Goal: Transaction & Acquisition: Purchase product/service

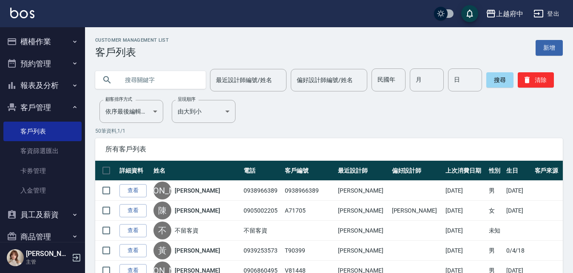
click at [152, 73] on input "text" at bounding box center [159, 79] width 80 height 23
type input "0928064640"
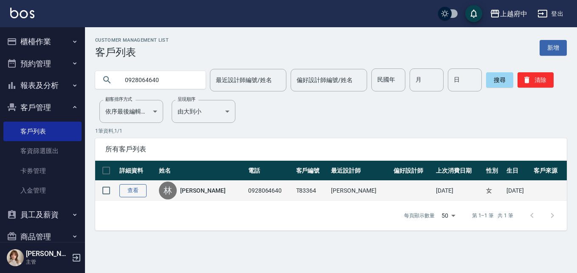
click at [132, 189] on link "查看" at bounding box center [132, 190] width 27 height 13
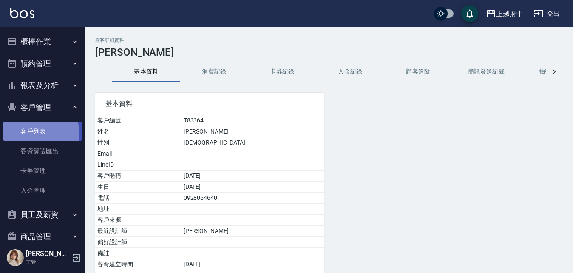
click at [31, 134] on link "客戶列表" at bounding box center [42, 132] width 78 height 20
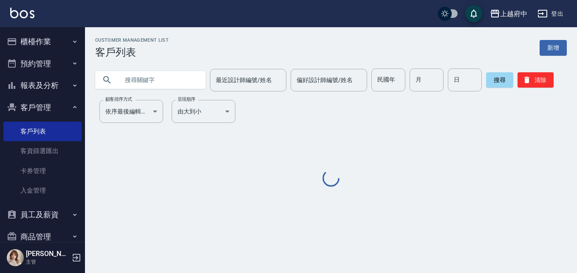
click at [141, 77] on input "text" at bounding box center [159, 79] width 80 height 23
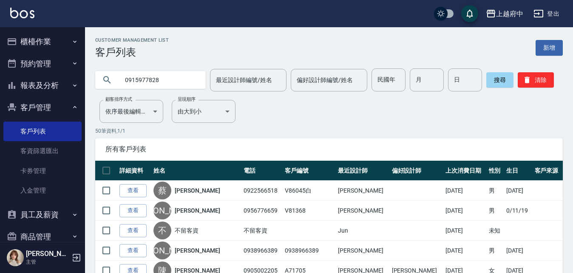
type input "0915977828"
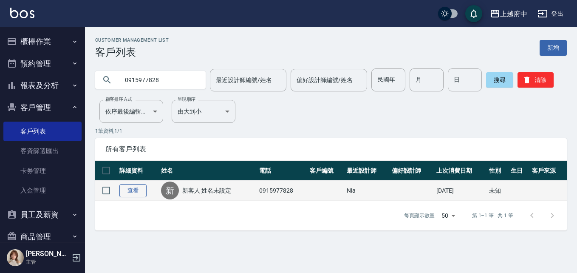
click at [136, 190] on link "查看" at bounding box center [132, 190] width 27 height 13
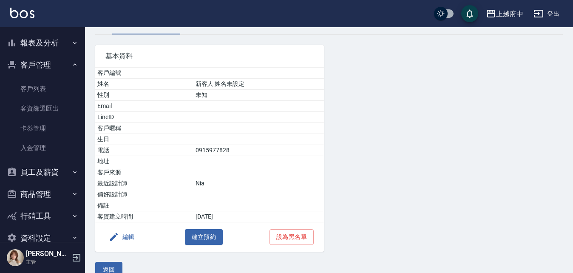
scroll to position [62, 0]
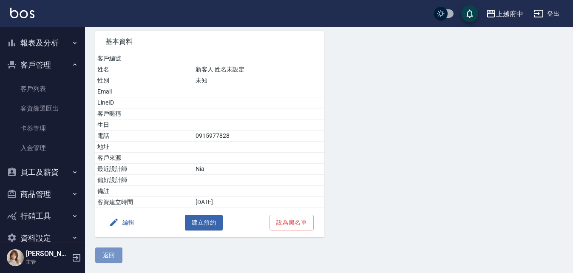
drag, startPoint x: 110, startPoint y: 258, endPoint x: 105, endPoint y: 259, distance: 5.4
click at [110, 257] on button "返回" at bounding box center [108, 255] width 27 height 16
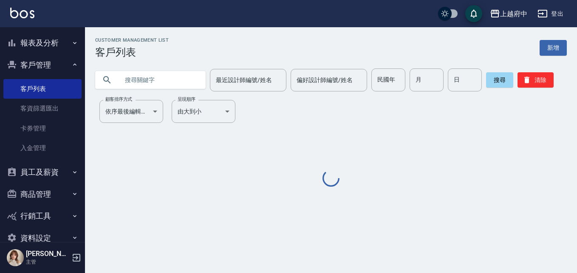
click at [170, 80] on input "text" at bounding box center [159, 79] width 80 height 23
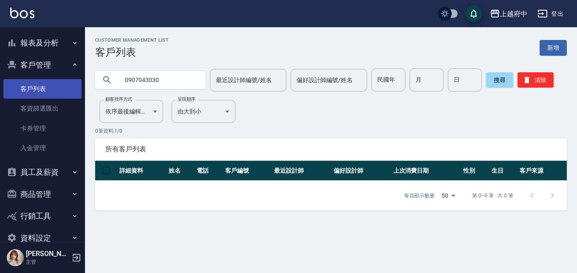
click at [34, 85] on link "客戶列表" at bounding box center [42, 89] width 78 height 20
drag, startPoint x: 176, startPoint y: 83, endPoint x: 72, endPoint y: 74, distance: 105.0
click at [72, 74] on div "上越府中 登出 櫃檯作業 打帳單 帳單列表 掛單列表 營業儀表板 現金收支登錄 材料自購登錄 每日結帳 排班表 現場電腦打卡 預約管理 預約管理 單日預約紀錄…" at bounding box center [288, 136] width 577 height 273
type input "0984296590"
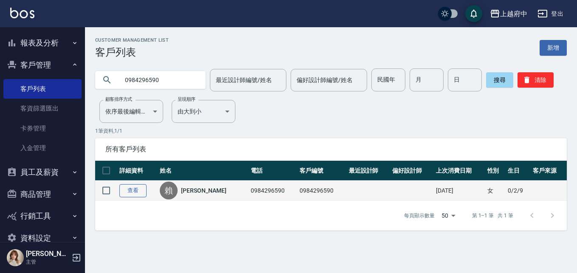
click at [138, 187] on link "查看" at bounding box center [132, 190] width 27 height 13
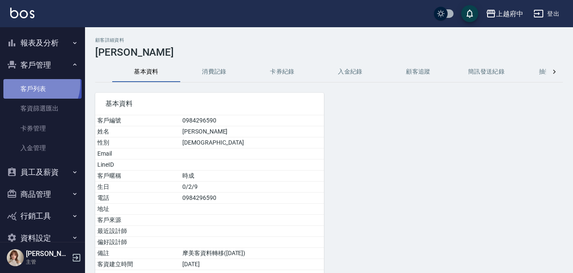
click at [34, 84] on link "客戶列表" at bounding box center [42, 89] width 78 height 20
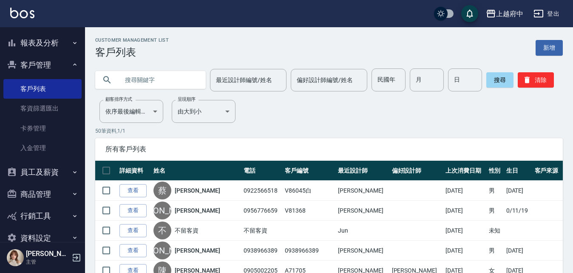
click at [141, 83] on input "text" at bounding box center [159, 79] width 80 height 23
paste input "0976667828"
type input "0976667828"
click at [492, 78] on button "搜尋" at bounding box center [499, 79] width 27 height 15
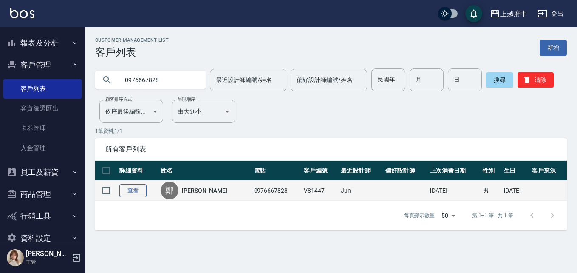
click at [136, 187] on link "查看" at bounding box center [132, 190] width 27 height 13
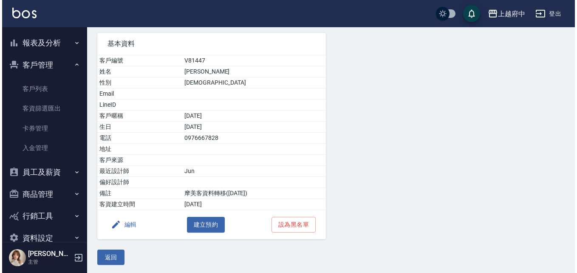
scroll to position [62, 0]
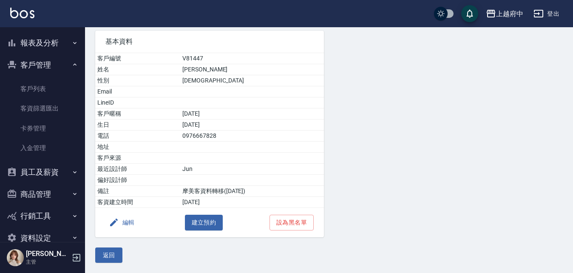
click at [128, 224] on button "編輯" at bounding box center [121, 223] width 33 height 16
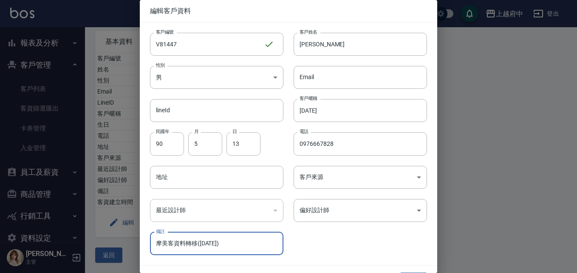
drag, startPoint x: 258, startPoint y: 245, endPoint x: 102, endPoint y: 249, distance: 156.9
click at [104, 251] on div "編輯客戶資料 客戶編號 V81447 ​ 客戶編號 客戶姓名 鄭安勝 客戶姓名 性別 男 MALE 性別 Email Email lineId lineId …" at bounding box center [288, 136] width 577 height 273
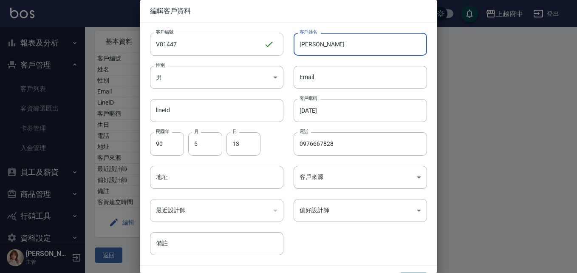
drag, startPoint x: 315, startPoint y: 45, endPoint x: 270, endPoint y: 44, distance: 45.1
click at [270, 44] on div "客戶編號 V81447 ​ 客戶編號 客戶姓名 鄭安勝 客戶姓名 性別 男 MALE 性別 Email Email lineId lineId 客戶暱稱 20…" at bounding box center [283, 139] width 287 height 232
click at [181, 242] on input "備註" at bounding box center [216, 243] width 133 height 23
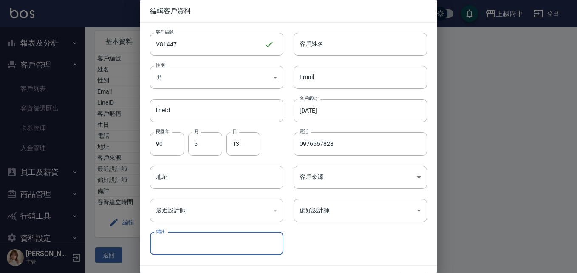
paste input "鄭安勝"
type input "鄭安勝(舊名)"
click at [334, 40] on input "客戶姓名" at bounding box center [360, 44] width 133 height 23
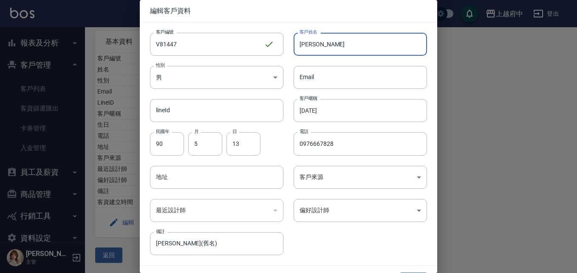
type input "柯紹宇"
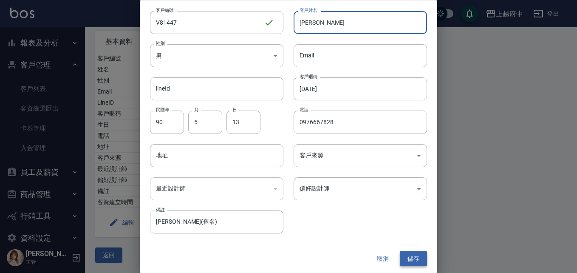
click at [402, 258] on button "儲存" at bounding box center [413, 259] width 27 height 16
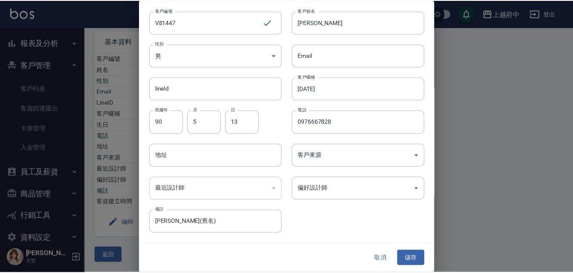
scroll to position [0, 0]
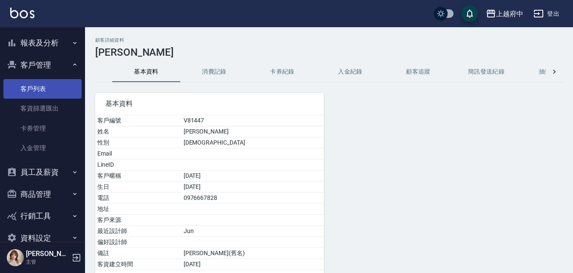
drag, startPoint x: 35, startPoint y: 85, endPoint x: 39, endPoint y: 82, distance: 4.6
click at [35, 84] on link "客戶列表" at bounding box center [42, 89] width 78 height 20
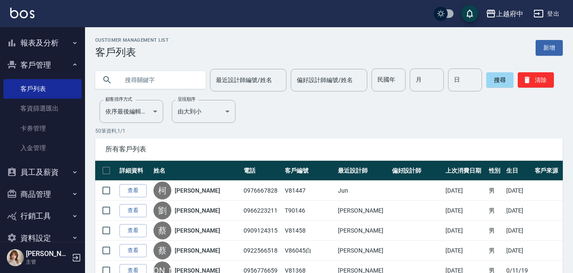
click at [33, 176] on button "員工及薪資" at bounding box center [42, 172] width 78 height 22
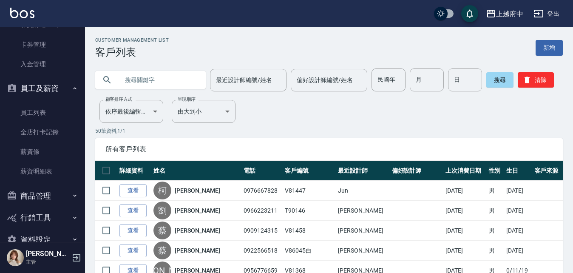
scroll to position [127, 0]
click at [50, 86] on button "員工及薪資" at bounding box center [42, 87] width 78 height 22
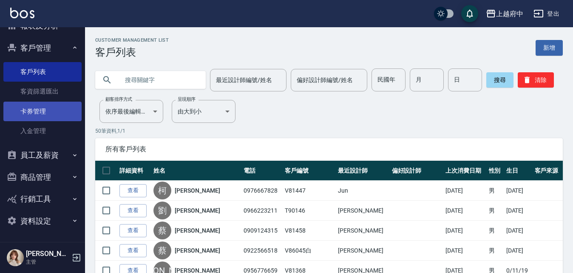
scroll to position [59, 0]
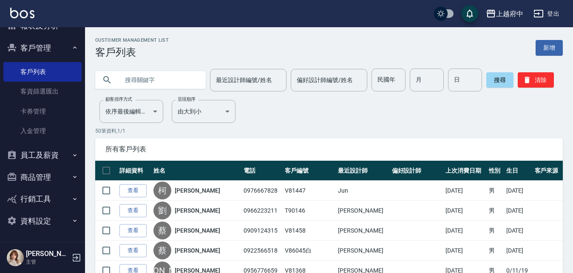
click at [339, 51] on div "Customer Management List 客戶列表 新增" at bounding box center [328, 47] width 467 height 21
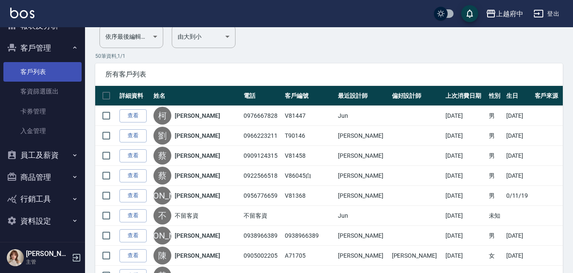
scroll to position [0, 0]
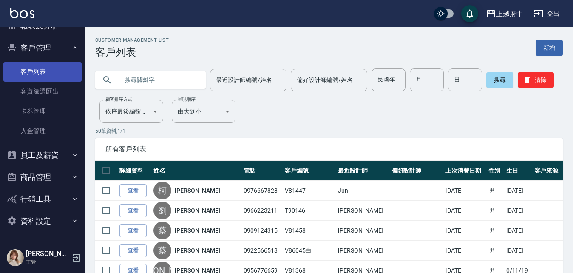
click at [37, 73] on link "客戶列表" at bounding box center [42, 72] width 78 height 20
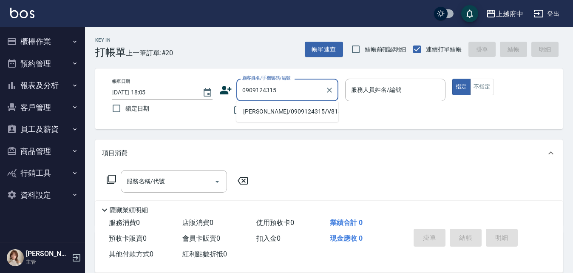
click at [276, 106] on li "蔡承哲/0909124315/V81458" at bounding box center [287, 112] width 102 height 14
type input "蔡承哲/0909124315/V81458"
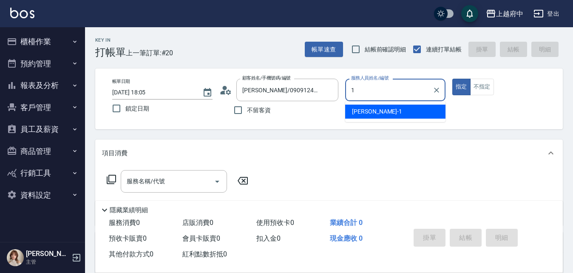
type input "Annie -1"
type button "true"
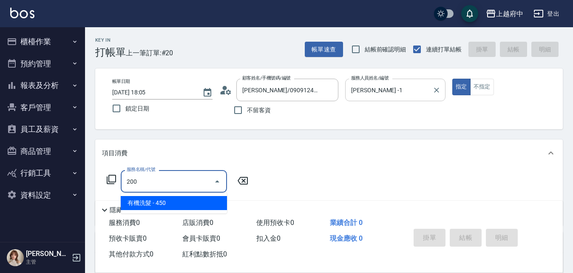
type input "有機洗髮(200)"
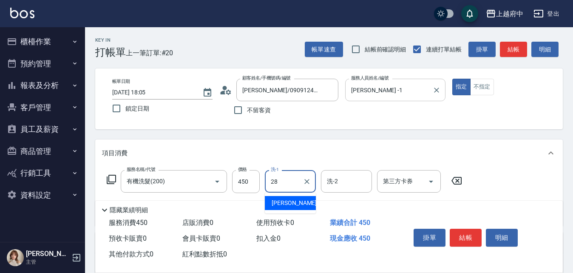
type input "李鎮宇-28"
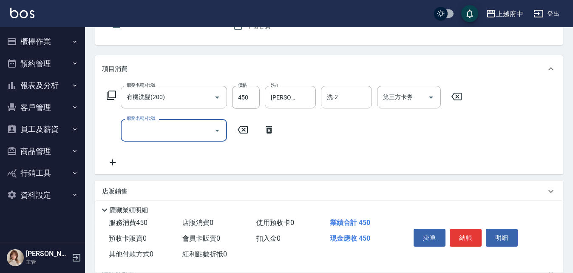
scroll to position [85, 0]
type input "剪髮(340)"
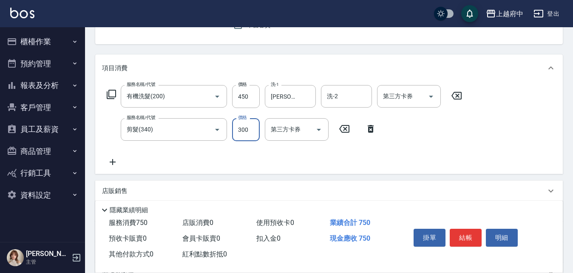
type input "300"
click at [297, 152] on div "服務名稱/代號 有機洗髮(200) 服務名稱/代號 價格 450 價格 洗-1 李鎮宇-28 洗-1 洗-2 洗-2 第三方卡券 第三方卡券 服務名稱/代號 …" at bounding box center [284, 126] width 365 height 82
click at [463, 235] on button "結帳" at bounding box center [466, 238] width 32 height 18
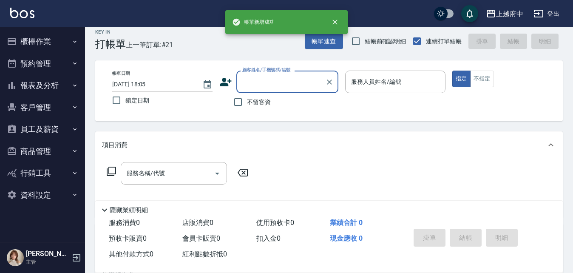
scroll to position [0, 0]
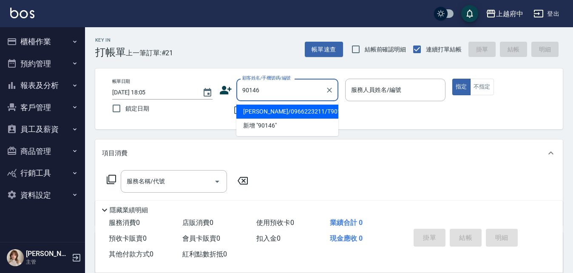
click at [288, 116] on li "[PERSON_NAME]/0966223211/T90146" at bounding box center [287, 112] width 102 height 14
type input "[PERSON_NAME]/0966223211/T90146"
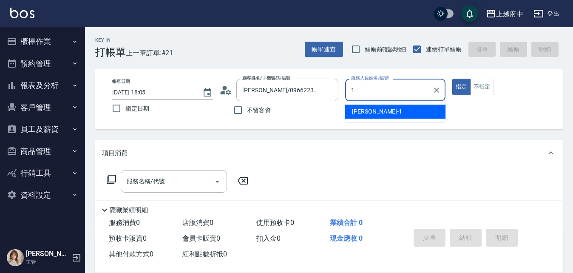
type input "Annie -1"
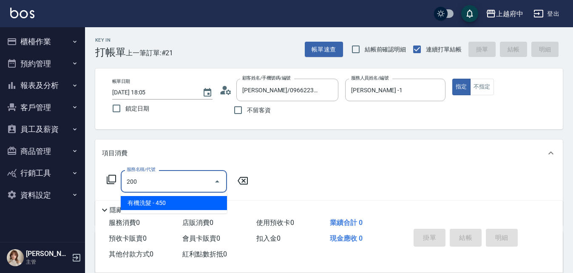
type input "有機洗髮(200)"
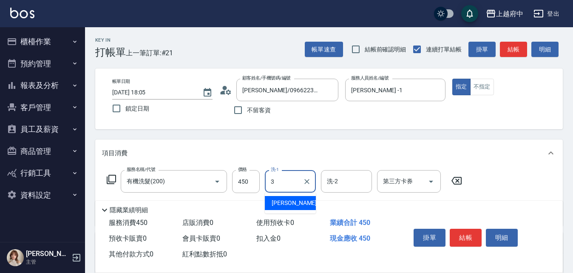
type input "黎黎-3"
click at [305, 180] on icon "Clear" at bounding box center [307, 181] width 8 height 8
type input "[PERSON_NAME]-31"
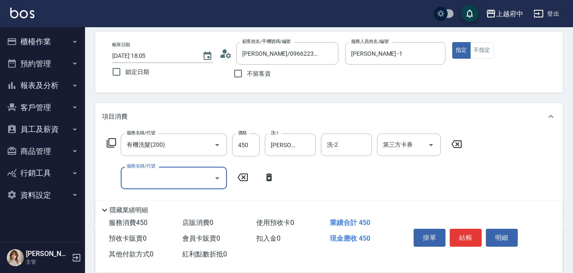
scroll to position [85, 0]
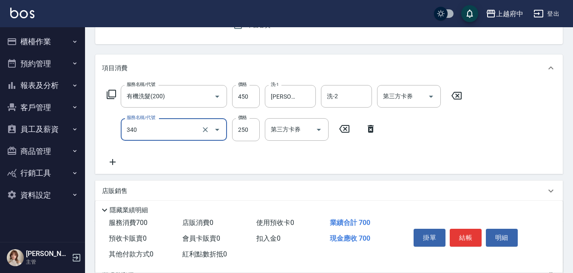
type input "剪髮(340)"
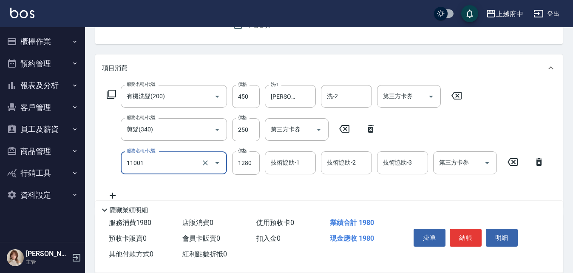
type input "燙髮S(11001)"
type input "1640"
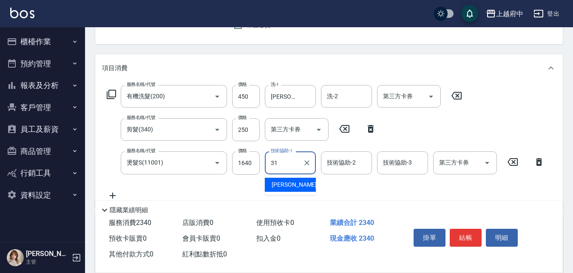
type input "王品云-31"
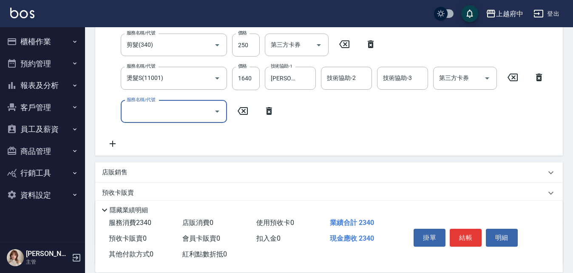
scroll to position [170, 0]
type input "剪髮(340)"
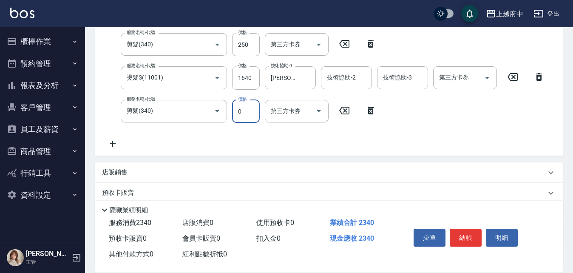
type input "0"
click at [341, 115] on icon at bounding box center [344, 110] width 21 height 10
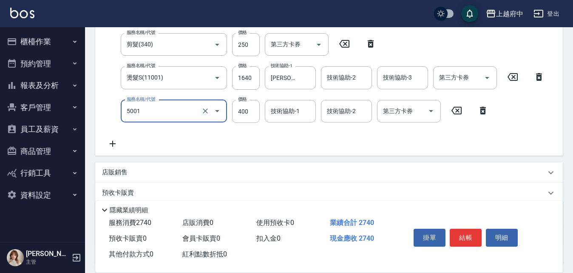
type input "側邊壓貼(5001)"
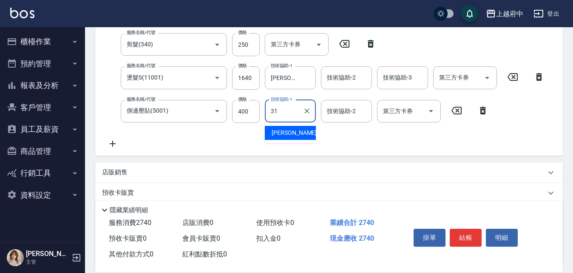
type input "王品云-31"
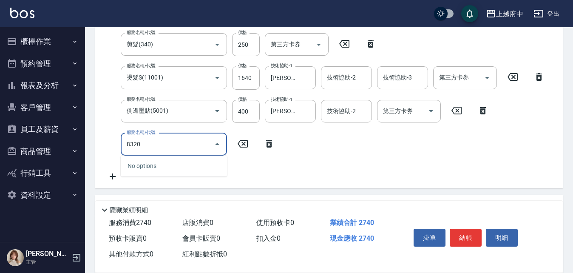
type input "83203"
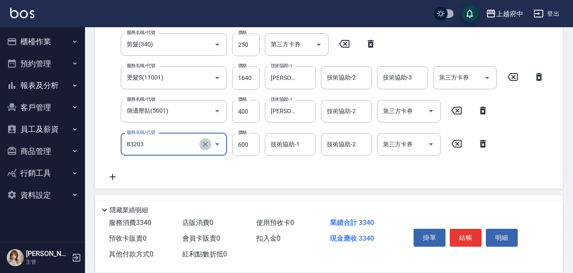
click at [206, 146] on icon "Clear" at bounding box center [205, 144] width 8 height 8
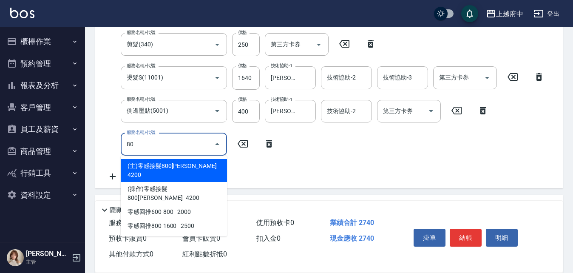
type input "8"
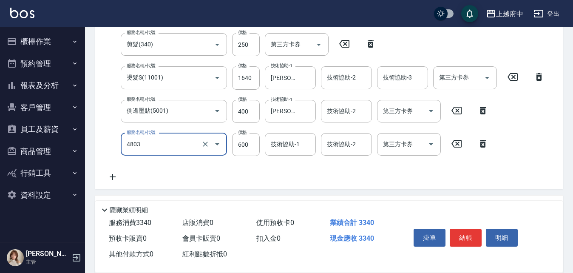
type input "潤澤修護(4803)"
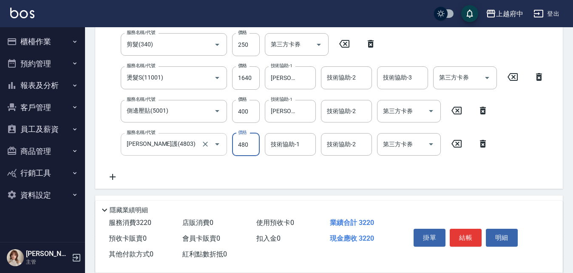
type input "480"
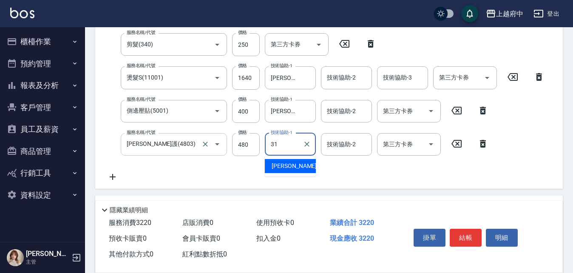
type input "王品云-31"
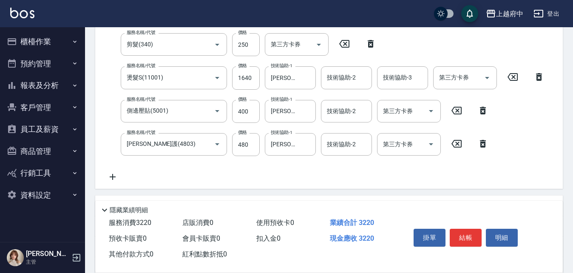
click at [320, 173] on div "服務名稱/代號 有機洗髮(200) 服務名稱/代號 價格 450 價格 洗-1 王品云-31 洗-1 洗-2 洗-2 第三方卡券 第三方卡券 服務名稱/代號 …" at bounding box center [326, 91] width 448 height 182
click at [462, 241] on button "結帳" at bounding box center [466, 238] width 32 height 18
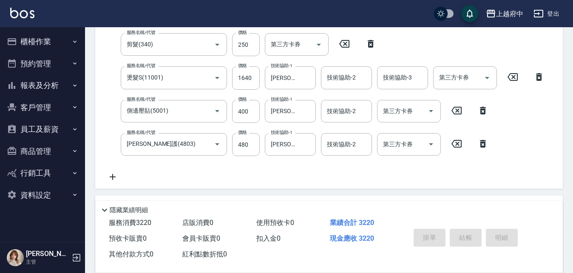
type input "2025/10/05 18:06"
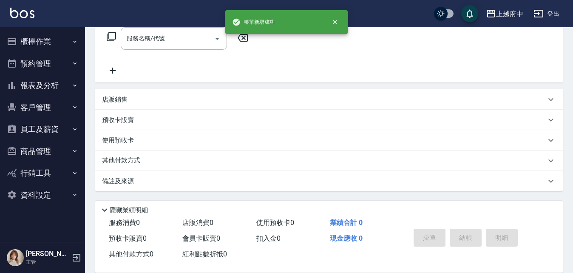
scroll to position [0, 0]
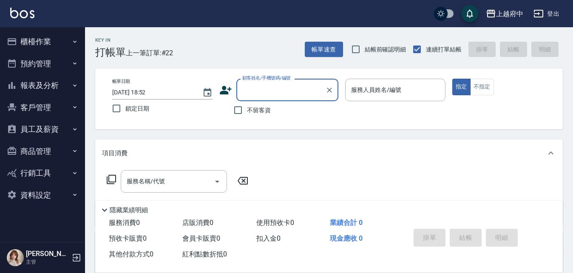
type input "ㄒ"
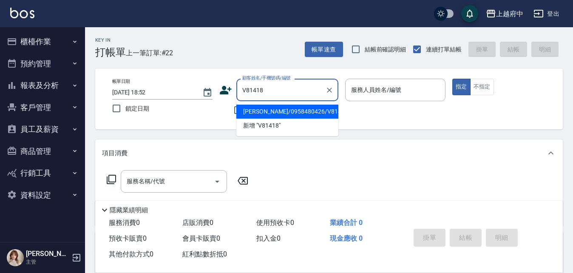
click at [273, 109] on li "[PERSON_NAME]/0958480426/V81418" at bounding box center [287, 112] width 102 height 14
type input "李亞芳/0958480426/V81418"
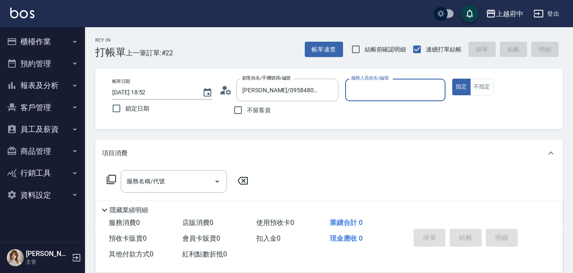
type input "Fanny-7"
click at [452, 79] on button "指定" at bounding box center [461, 87] width 18 height 17
type button "true"
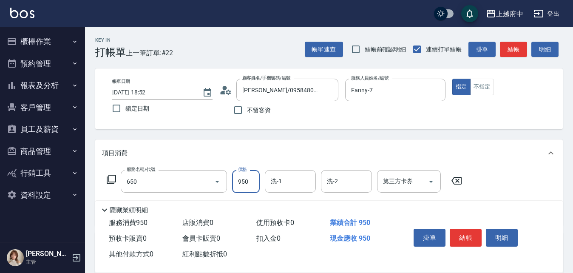
type input "SPA精油洗髮(650)"
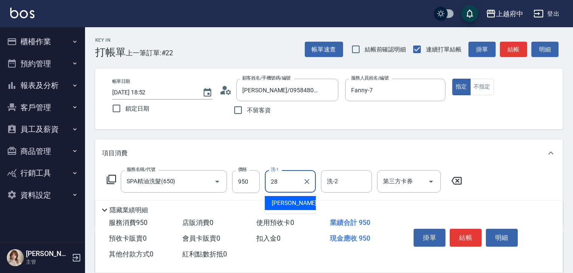
type input "李鎮宇-28"
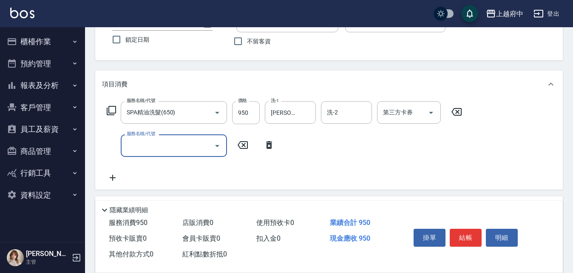
scroll to position [85, 0]
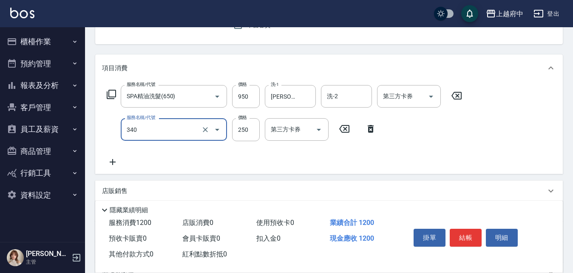
type input "剪髮(340)"
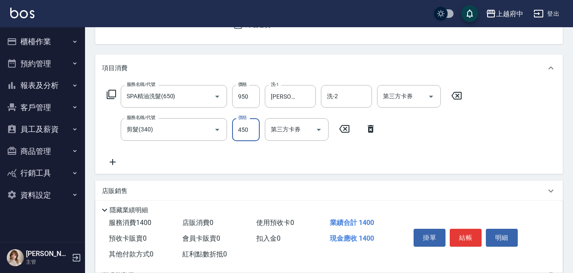
type input "450"
click at [300, 160] on div "服務名稱/代號 SPA精油洗髮(650) 服務名稱/代號 價格 950 價格 洗-1 李鎮宇-28 洗-1 洗-2 洗-2 第三方卡券 第三方卡券 服務名稱/…" at bounding box center [284, 126] width 365 height 82
click at [470, 233] on button "結帳" at bounding box center [466, 238] width 32 height 18
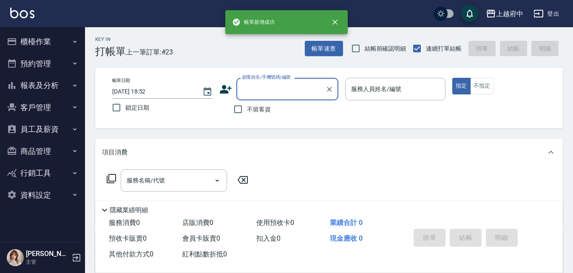
scroll to position [0, 0]
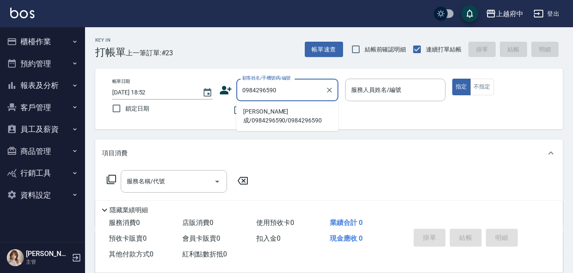
click at [254, 115] on li "賴時成/0984296590/0984296590" at bounding box center [287, 116] width 102 height 23
type input "賴時成/0984296590/0984296590"
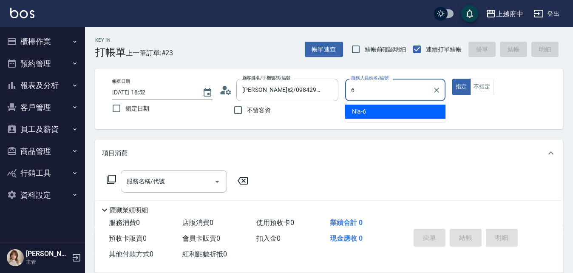
type input "Nia-6"
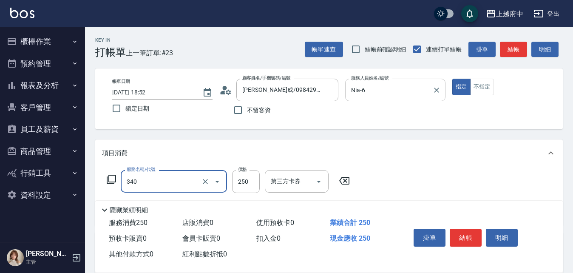
type input "剪髮(340)"
type input "500"
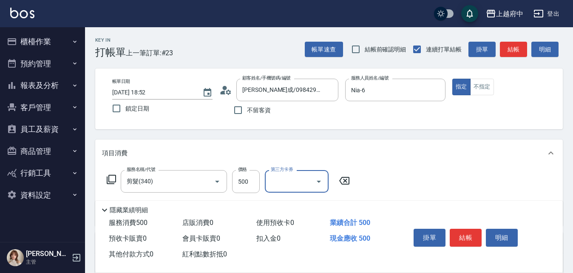
click at [417, 185] on div "服務名稱/代號 剪髮(340) 服務名稱/代號 價格 500 價格 第三方卡券 第三方卡券" at bounding box center [328, 196] width 467 height 59
click at [461, 234] on button "結帳" at bounding box center [466, 238] width 32 height 18
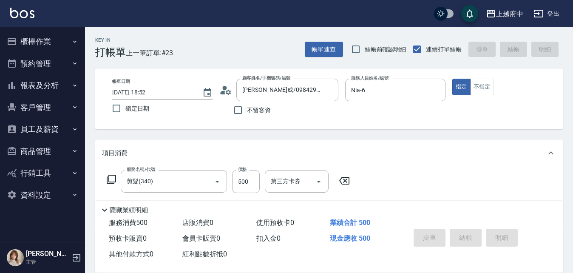
type input "2025/10/05 18:53"
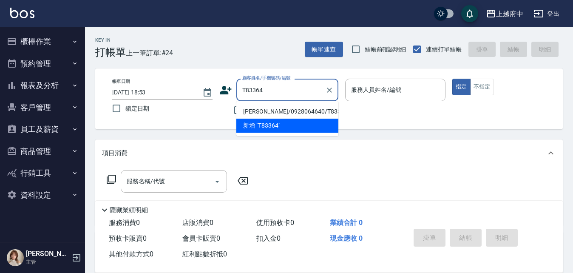
click at [267, 117] on li "林宛融/0928064640/T83364" at bounding box center [287, 112] width 102 height 14
type input "林宛融/0928064640/T83364"
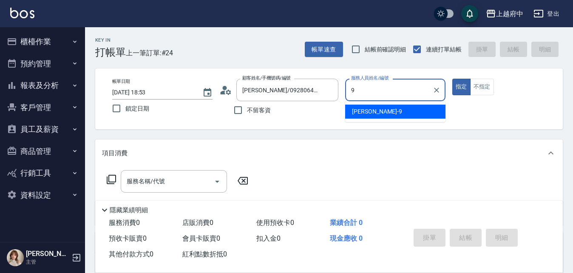
type input "David-9"
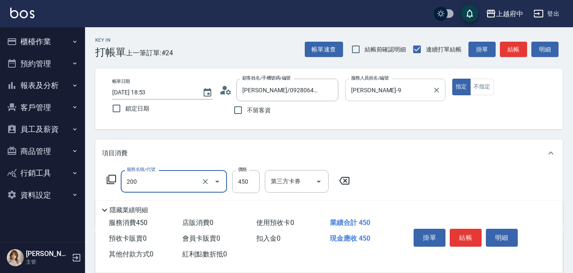
type input "有機洗髮(200)"
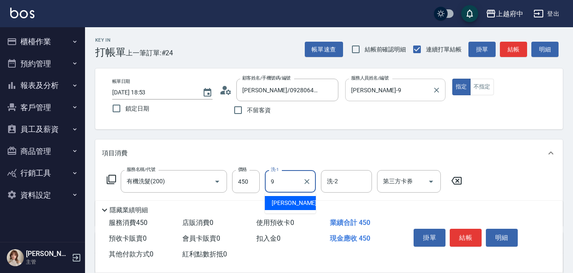
type input "David-9"
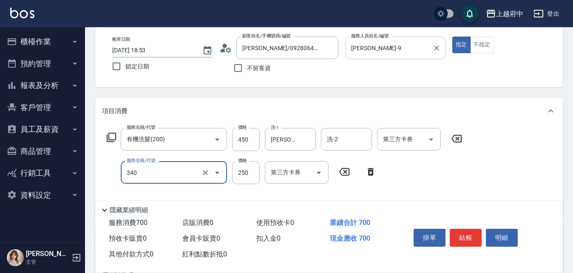
scroll to position [42, 0]
type input "剪髮(340)"
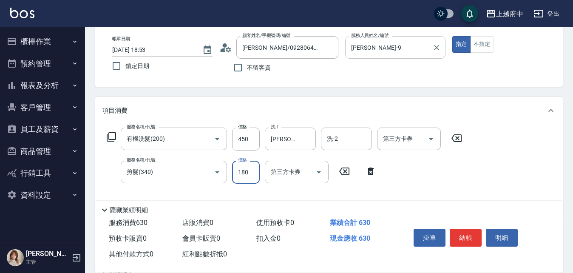
type input "180"
click at [442, 173] on div "服務名稱/代號 有機洗髮(200) 服務名稱/代號 價格 450 價格 洗-1 David-9 洗-1 洗-2 洗-2 第三方卡券 第三方卡券 服務名稱/代號…" at bounding box center [284, 168] width 365 height 82
click at [469, 238] on button "結帳" at bounding box center [466, 238] width 32 height 18
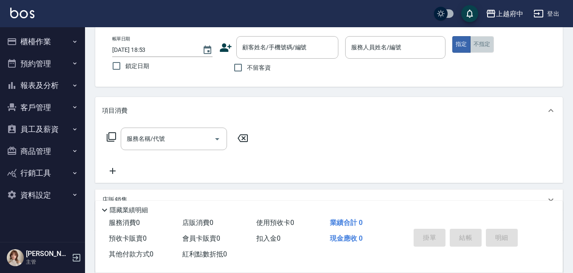
drag, startPoint x: 491, startPoint y: 42, endPoint x: 495, endPoint y: 50, distance: 8.8
click at [491, 40] on button "不指定" at bounding box center [482, 44] width 24 height 17
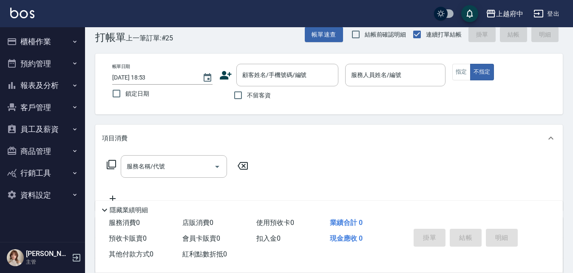
scroll to position [0, 0]
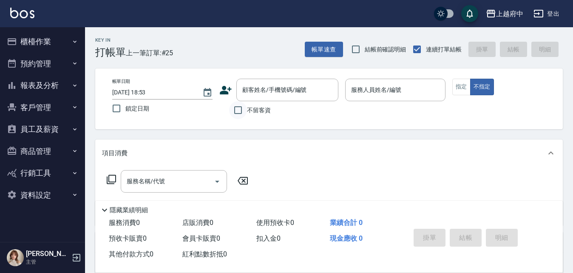
click at [237, 110] on input "不留客資" at bounding box center [238, 110] width 18 height 18
checkbox input "true"
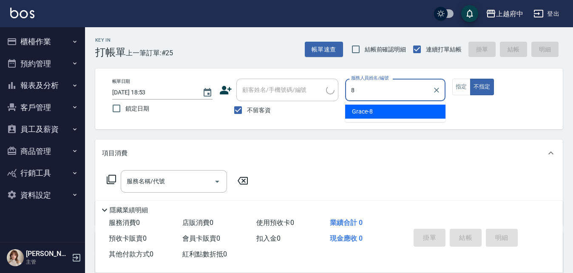
type input "Grace-8"
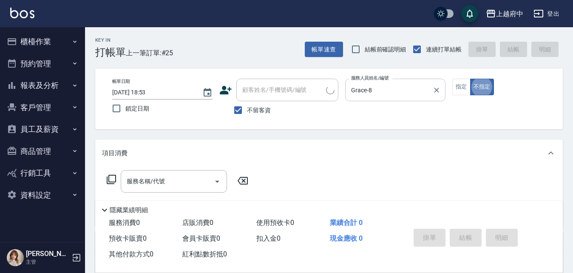
type button "false"
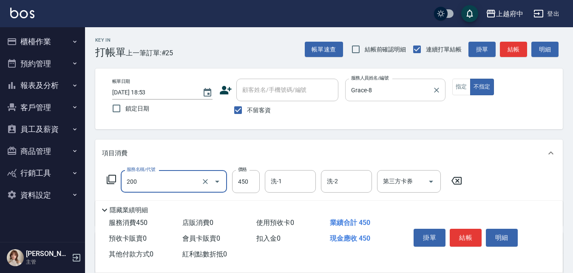
type input "有機洗髮(200)"
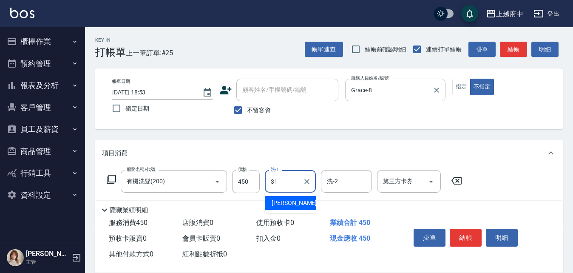
type input "王品云-31"
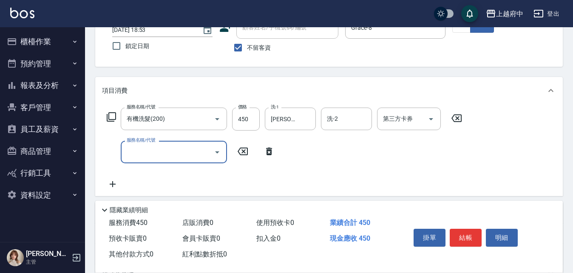
scroll to position [85, 0]
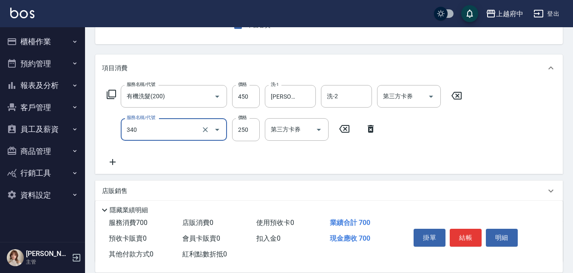
type input "剪髮(340)"
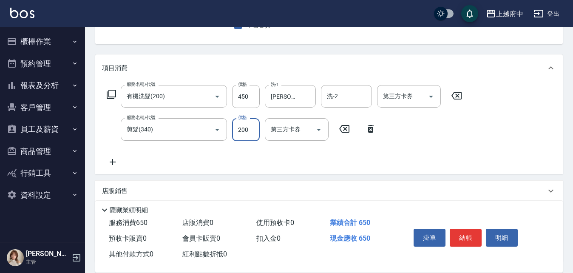
type input "200"
click at [334, 157] on div "服務名稱/代號 有機洗髮(200) 服務名稱/代號 價格 450 價格 洗-1 王品云-31 洗-1 洗-2 洗-2 第三方卡券 第三方卡券 服務名稱/代號 …" at bounding box center [284, 126] width 365 height 82
click at [470, 233] on button "結帳" at bounding box center [466, 238] width 32 height 18
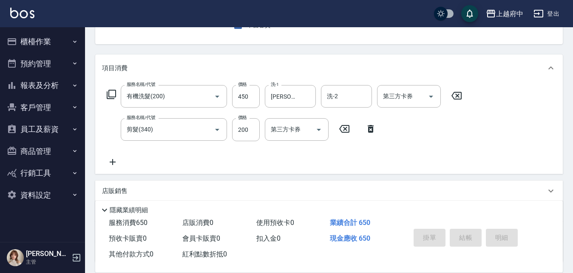
type input "2025/10/05 19:04"
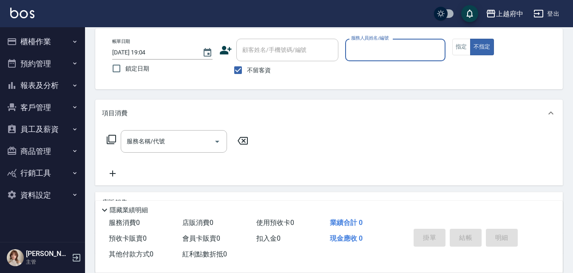
scroll to position [0, 0]
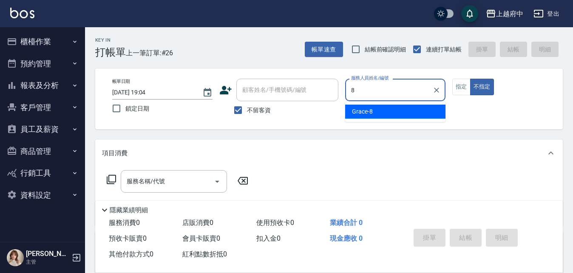
type input "Grace-8"
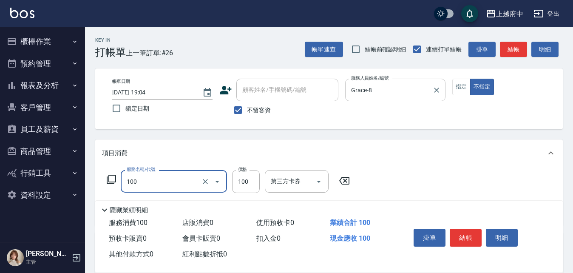
type input "造型/修劉海(100)"
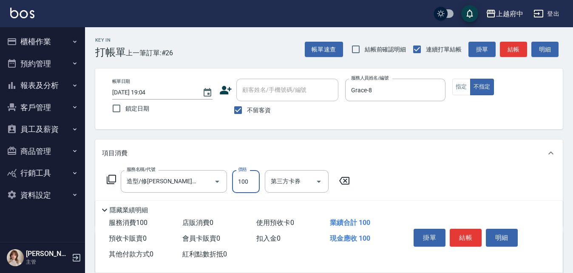
drag, startPoint x: 384, startPoint y: 176, endPoint x: 386, endPoint y: 171, distance: 5.1
click at [385, 174] on div "服務名稱/代號 造型/修劉海(100) 服務名稱/代號 價格 100 價格 第三方卡券 第三方卡券" at bounding box center [328, 196] width 467 height 59
click at [472, 238] on button "結帳" at bounding box center [466, 238] width 32 height 18
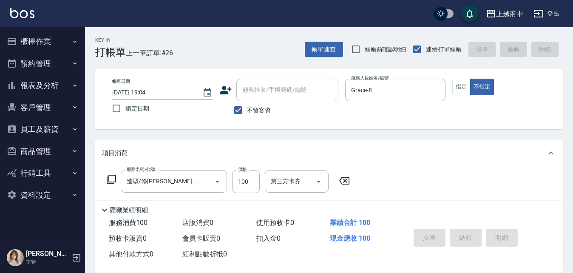
type input "2025/10/05 19:05"
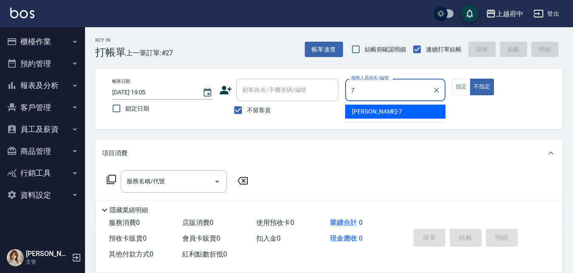
type input "Fanny-7"
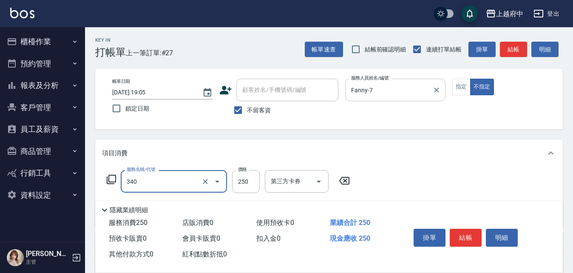
type input "剪髮(340)"
type input "500"
click at [433, 179] on div "服務名稱/代號 剪髮(340) 服務名稱/代號 價格 500 價格 第三方卡券 第三方卡券" at bounding box center [328, 196] width 467 height 59
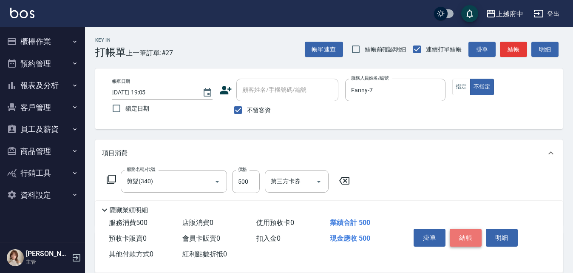
click at [469, 235] on button "結帳" at bounding box center [466, 238] width 32 height 18
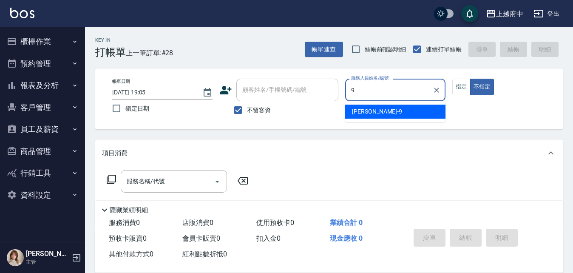
type input "David-9"
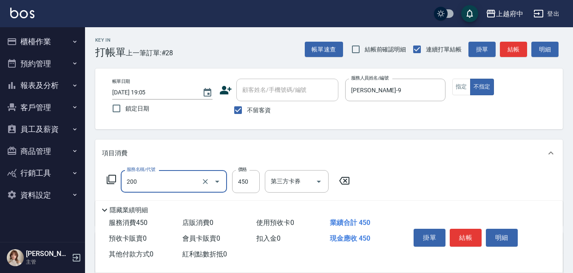
type input "有機洗髮(200)"
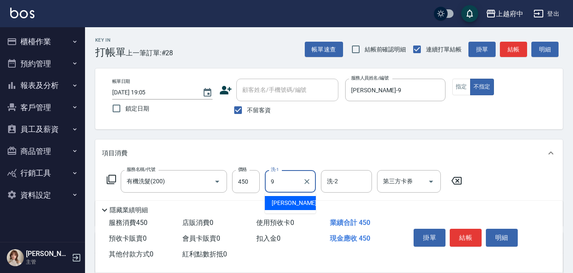
type input "David-9"
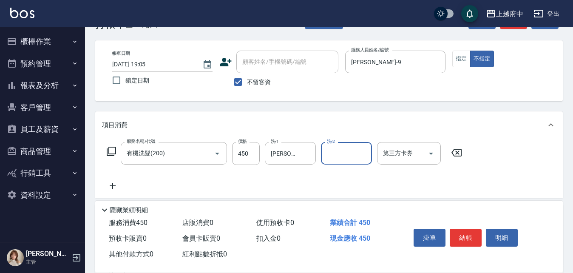
scroll to position [42, 0]
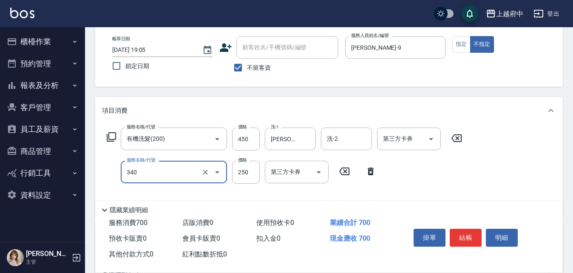
type input "剪髮(340)"
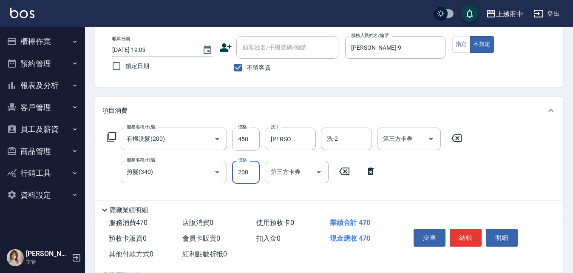
type input "200"
click at [479, 169] on div "服務名稱/代號 有機洗髮(200) 服務名稱/代號 價格 450 價格 洗-1 David-9 洗-1 洗-2 洗-2 第三方卡券 第三方卡券 服務名稱/代號…" at bounding box center [328, 170] width 467 height 92
click at [467, 232] on button "結帳" at bounding box center [466, 238] width 32 height 18
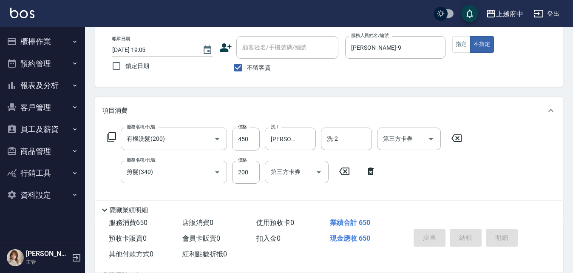
type input "2025/10/05 19:06"
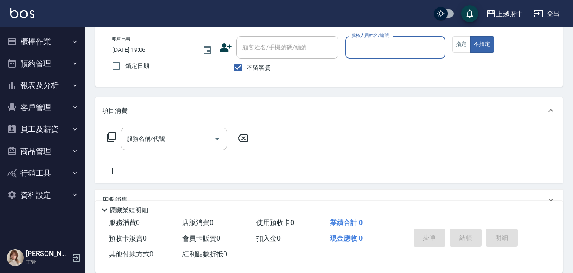
scroll to position [0, 0]
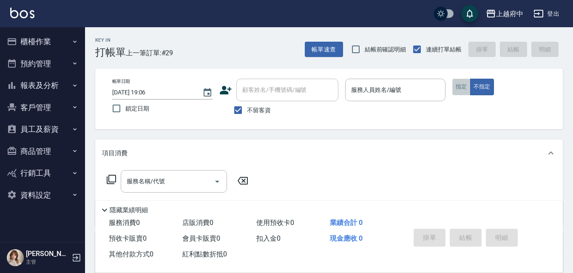
click at [455, 88] on button "指定" at bounding box center [461, 87] width 18 height 17
click at [235, 110] on input "不留客資" at bounding box center [238, 110] width 18 height 18
checkbox input "false"
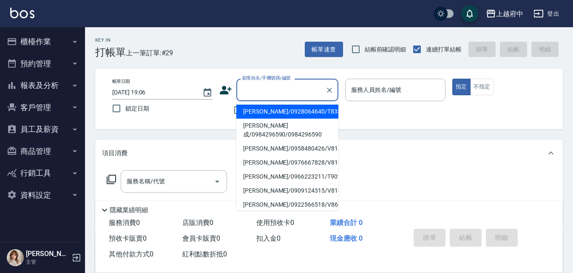
click at [273, 91] on input "顧客姓名/手機號碼/編號" at bounding box center [281, 89] width 82 height 15
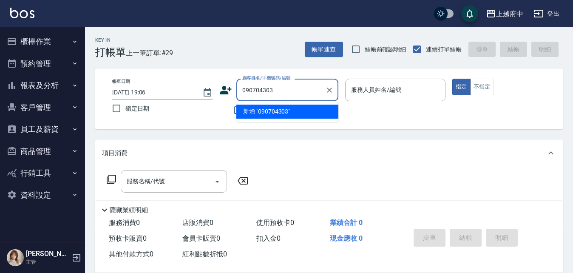
type input "0907043030"
click at [328, 91] on icon "Clear" at bounding box center [329, 90] width 8 height 8
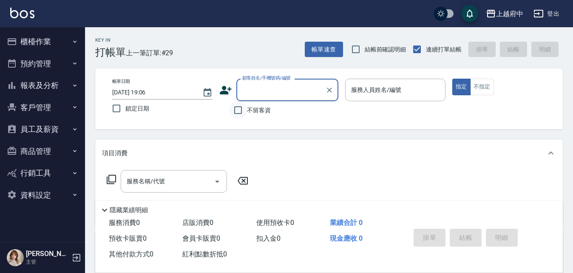
click at [238, 108] on input "不留客資" at bounding box center [238, 110] width 18 height 18
checkbox input "true"
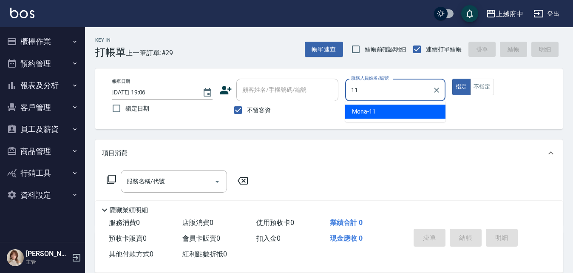
type input "Mona-11"
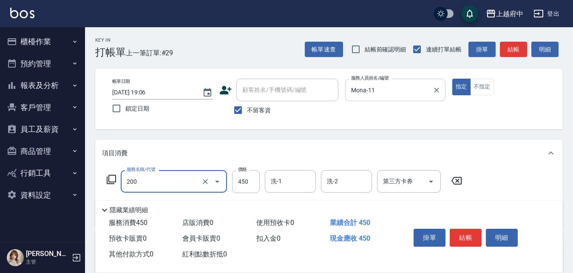
type input "有機洗髮(200)"
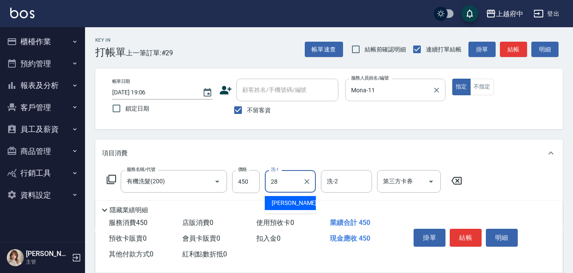
type input "李鎮宇-28"
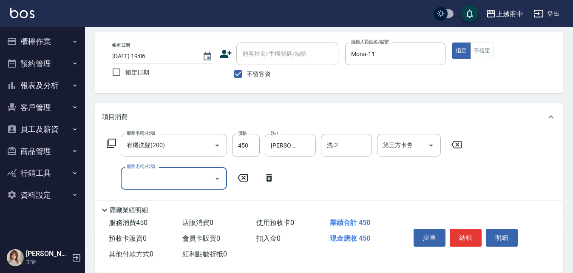
scroll to position [85, 0]
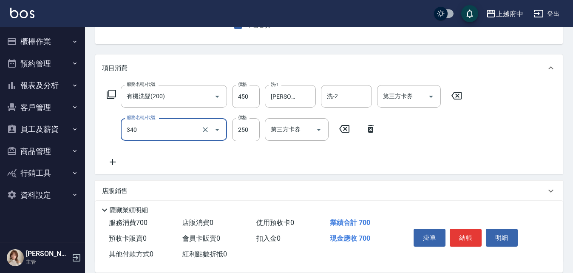
type input "剪髮(340)"
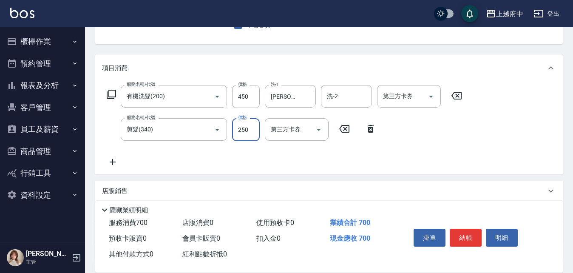
click at [397, 153] on div "服務名稱/代號 有機洗髮(200) 服務名稱/代號 價格 450 價格 洗-1 李鎮宇-28 洗-1 洗-2 洗-2 第三方卡券 第三方卡券 服務名稱/代號 …" at bounding box center [284, 126] width 365 height 82
click at [464, 234] on button "結帳" at bounding box center [466, 238] width 32 height 18
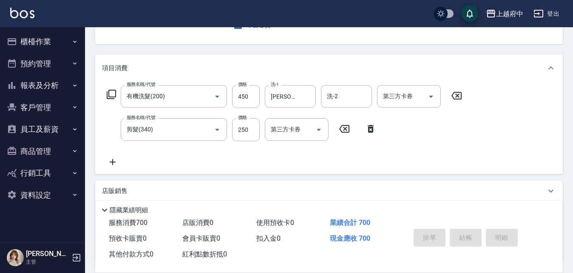
type input "2025/10/05 19:08"
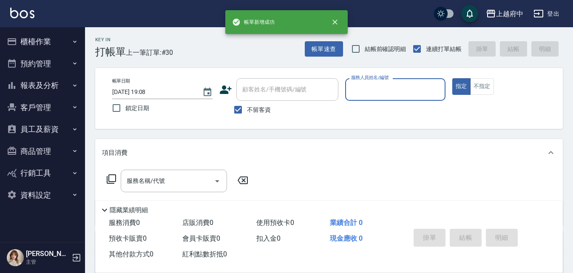
scroll to position [0, 0]
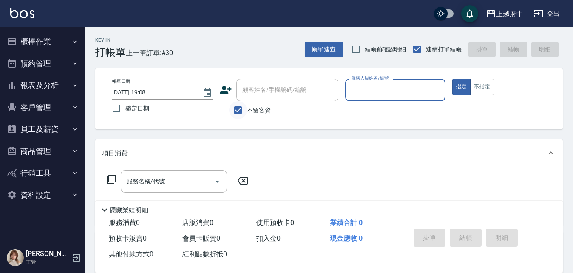
click at [238, 109] on input "不留客資" at bounding box center [238, 110] width 18 height 18
checkbox input "false"
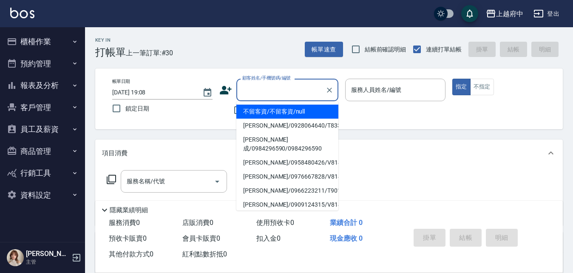
click at [275, 88] on input "顧客姓名/手機號碼/編號" at bounding box center [281, 89] width 82 height 15
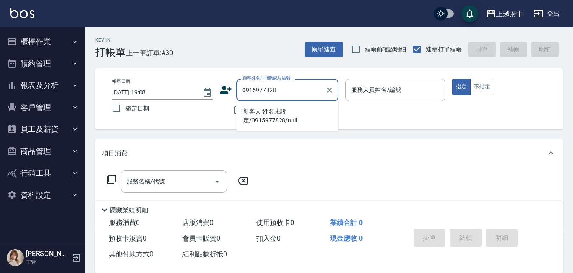
type input "0915977828"
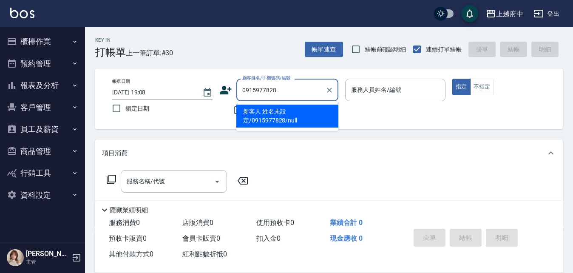
click at [267, 109] on li "新客人 姓名未設定/0915977828/null" at bounding box center [287, 116] width 102 height 23
type input "新客人 姓名未設定/0915977828/null"
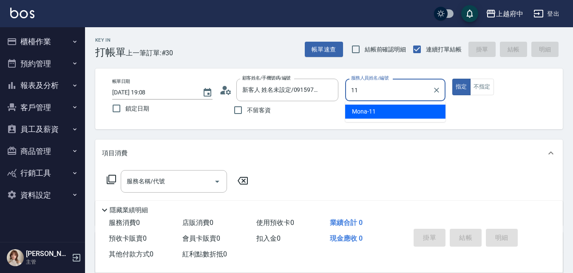
type input "Mona-11"
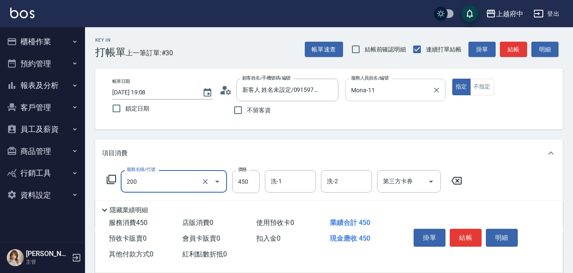
type input "有機洗髮(200)"
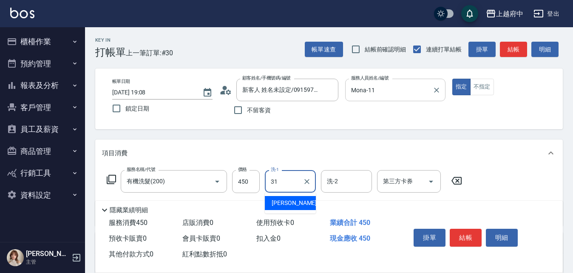
type input "王品云-31"
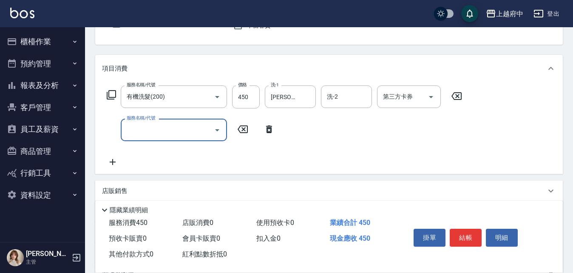
scroll to position [85, 0]
type input "剪髮(340)"
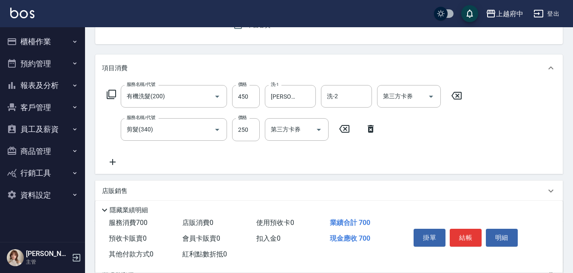
click at [271, 158] on div "服務名稱/代號 有機洗髮(200) 服務名稱/代號 價格 450 價格 洗-1 王品云-31 洗-1 洗-2 洗-2 第三方卡券 第三方卡券 服務名稱/代號 …" at bounding box center [284, 126] width 365 height 82
click at [464, 234] on button "結帳" at bounding box center [466, 238] width 32 height 18
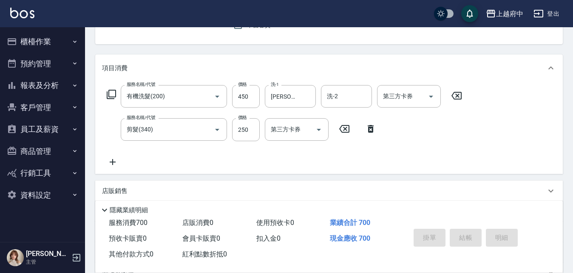
type input "2025/10/05 19:09"
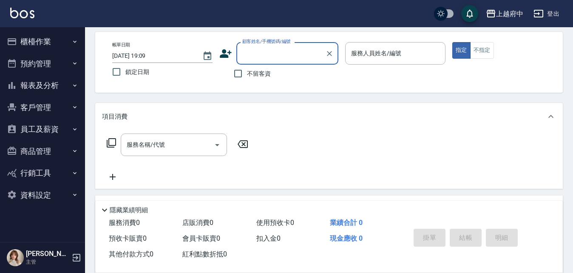
scroll to position [0, 0]
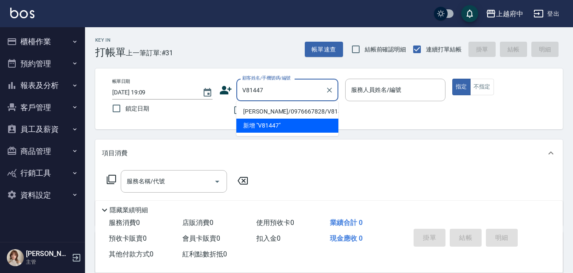
click at [286, 109] on li "柯紹宇/0976667828/V81447" at bounding box center [287, 112] width 102 height 14
type input "柯紹宇/0976667828/V81447"
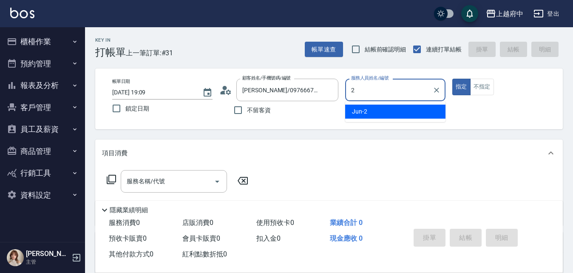
type input "Jun-2"
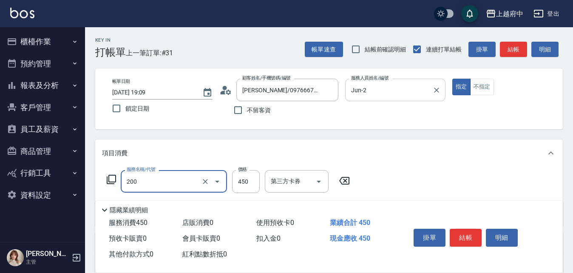
type input "有機洗髮(200)"
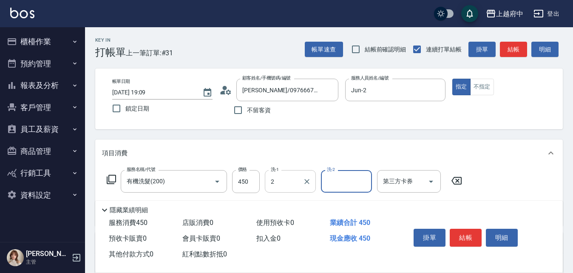
type input "Jun-2"
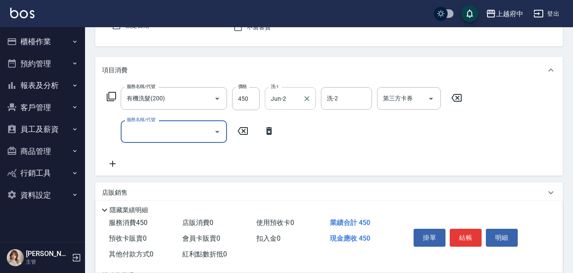
scroll to position [85, 0]
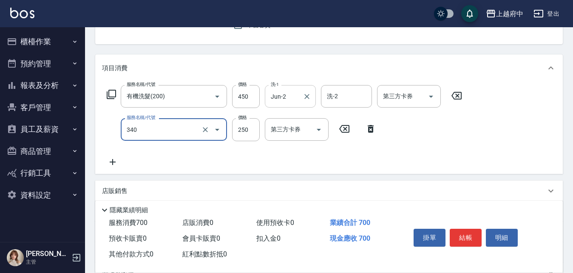
type input "剪髮(340)"
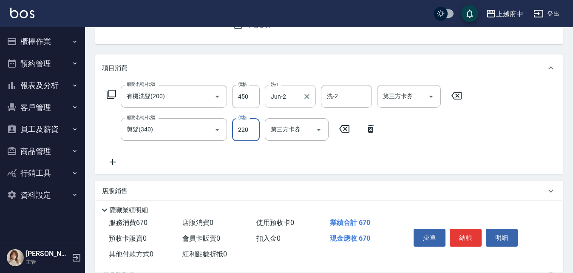
type input "220"
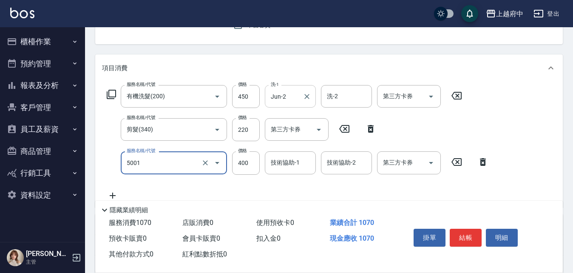
type input "側邊壓貼(5001)"
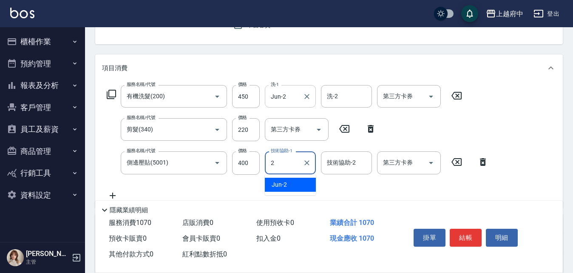
type input "Jun-2"
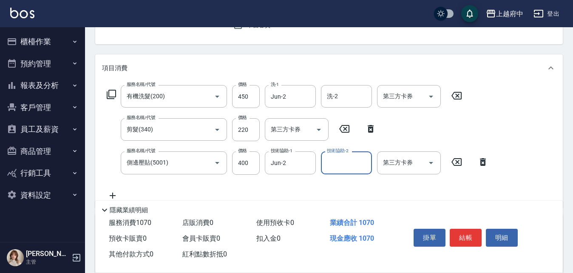
click at [327, 188] on div "服務名稱/代號 有機洗髮(200) 服務名稱/代號 價格 450 價格 洗-1 Jun-2 洗-1 洗-2 洗-2 第三方卡券 第三方卡券 服務名稱/代號 剪…" at bounding box center [297, 142] width 391 height 115
click at [465, 233] on button "結帳" at bounding box center [466, 238] width 32 height 18
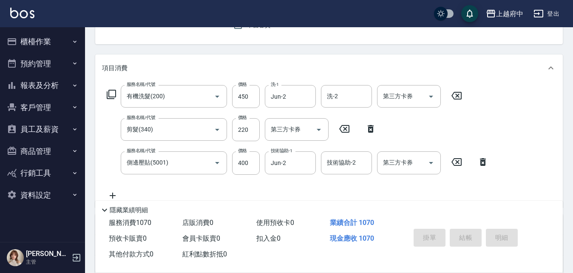
type input "2025/10/05 19:23"
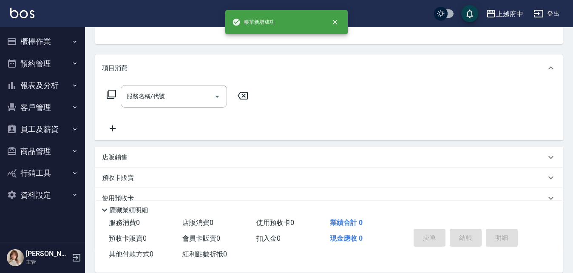
scroll to position [82, 0]
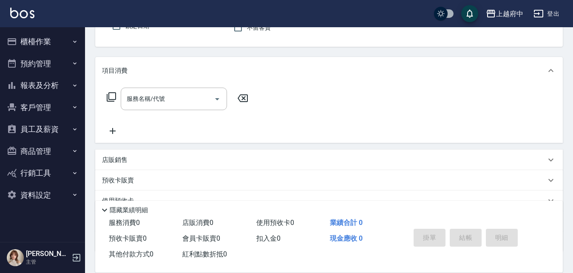
click at [49, 83] on button "報表及分析" at bounding box center [42, 85] width 78 height 22
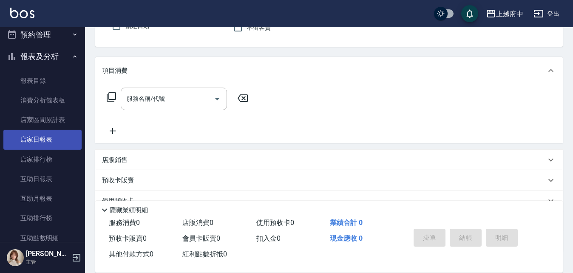
scroll to position [42, 0]
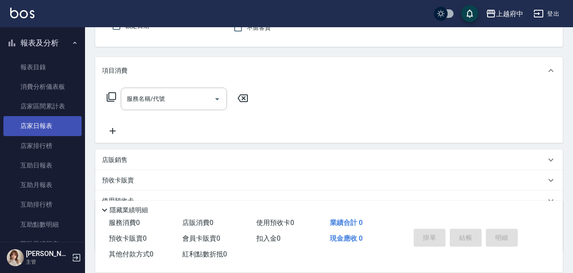
click at [34, 127] on link "店家日報表" at bounding box center [42, 126] width 78 height 20
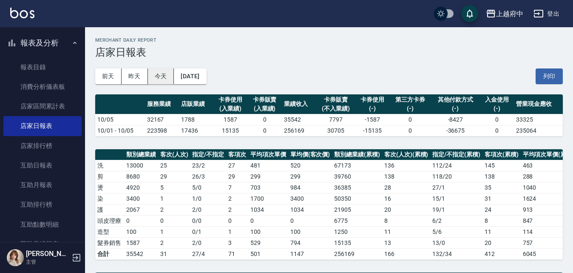
click at [164, 82] on button "今天" at bounding box center [161, 76] width 26 height 16
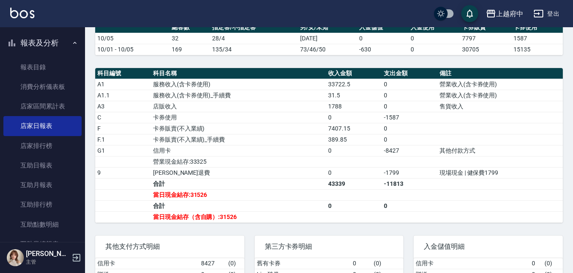
scroll to position [255, 0]
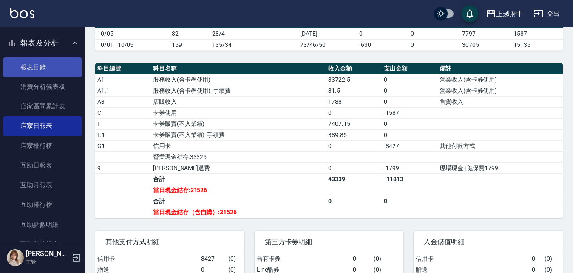
drag, startPoint x: 33, startPoint y: 64, endPoint x: 23, endPoint y: 72, distance: 13.3
click at [33, 64] on link "報表目錄" at bounding box center [42, 67] width 78 height 20
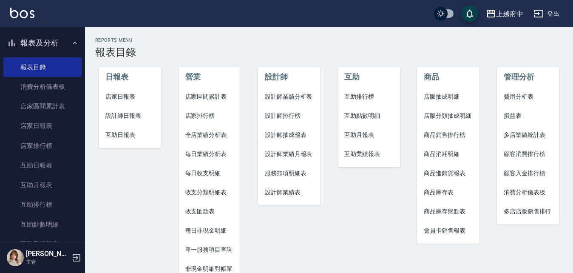
click at [45, 37] on button "報表及分析" at bounding box center [42, 43] width 78 height 22
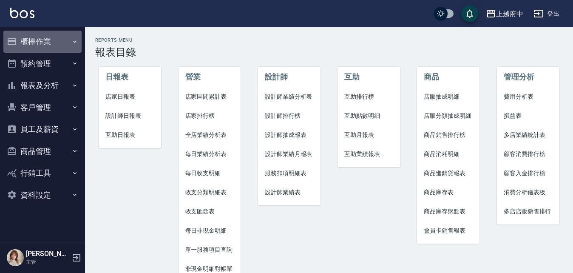
click at [37, 42] on button "櫃檯作業" at bounding box center [42, 42] width 78 height 22
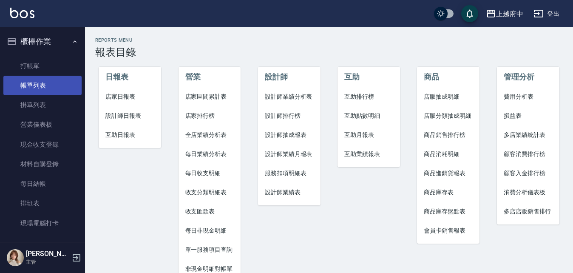
click at [33, 85] on link "帳單列表" at bounding box center [42, 86] width 78 height 20
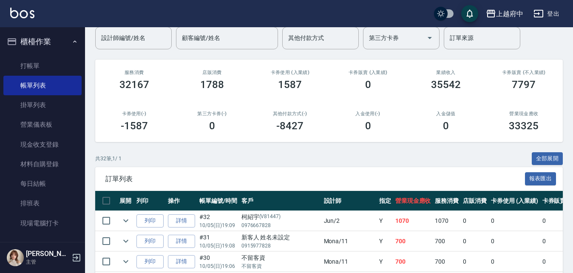
scroll to position [85, 0]
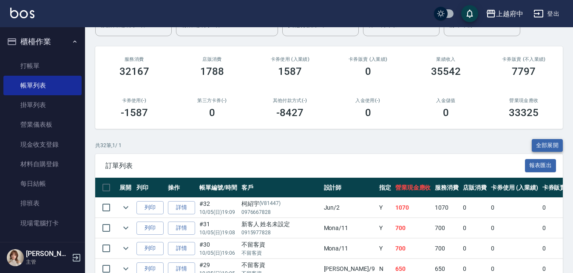
click at [554, 144] on button "全部展開" at bounding box center [547, 145] width 31 height 13
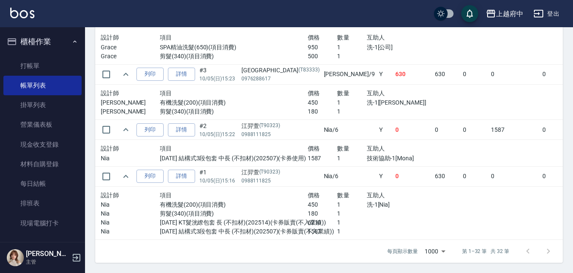
scroll to position [1904, 0]
click at [45, 181] on link "每日結帳" at bounding box center [42, 184] width 78 height 20
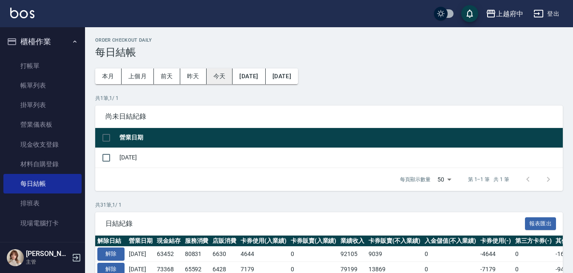
click at [214, 75] on button "今天" at bounding box center [220, 76] width 26 height 16
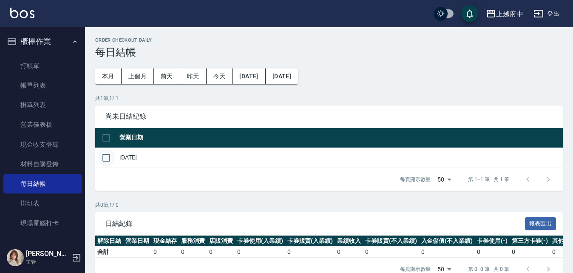
click at [108, 161] on input "checkbox" at bounding box center [106, 158] width 18 height 18
checkbox input "true"
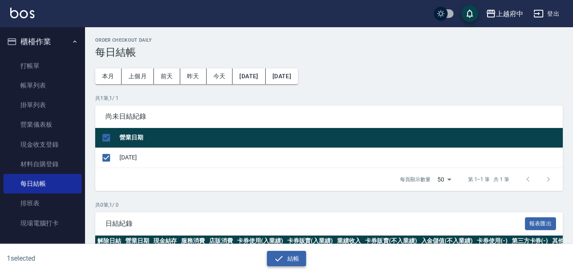
click at [296, 256] on button "結帳" at bounding box center [287, 259] width 40 height 16
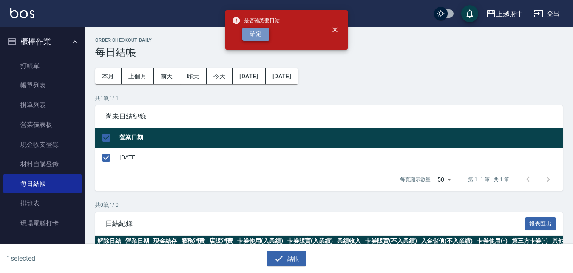
click at [256, 33] on button "確定" at bounding box center [255, 34] width 27 height 13
checkbox input "false"
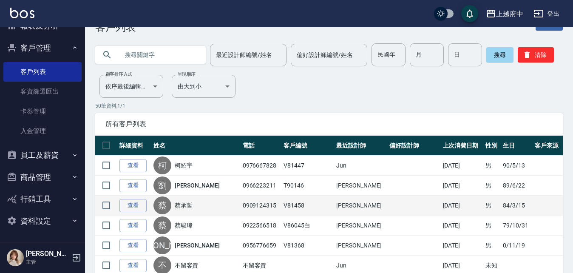
scroll to position [42, 0]
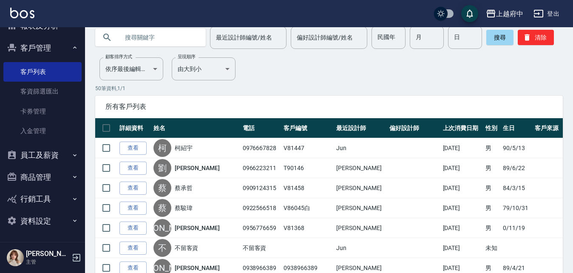
drag, startPoint x: 128, startPoint y: 149, endPoint x: 126, endPoint y: 157, distance: 8.8
click at [128, 149] on link "查看" at bounding box center [132, 148] width 27 height 13
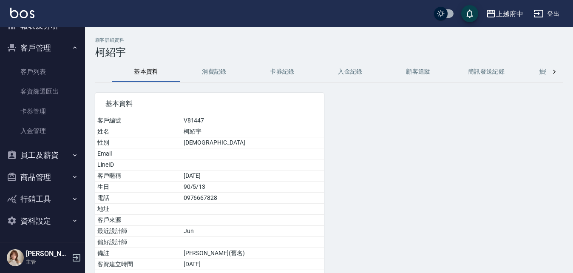
click at [34, 70] on link "客戶列表" at bounding box center [42, 72] width 78 height 20
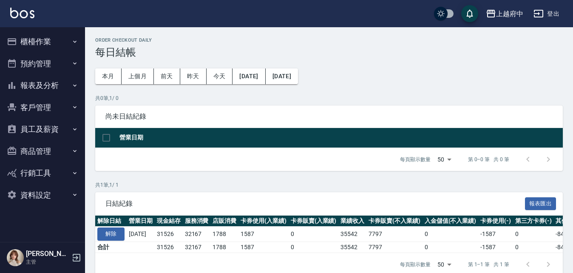
click at [42, 82] on button "報表及分析" at bounding box center [42, 85] width 78 height 22
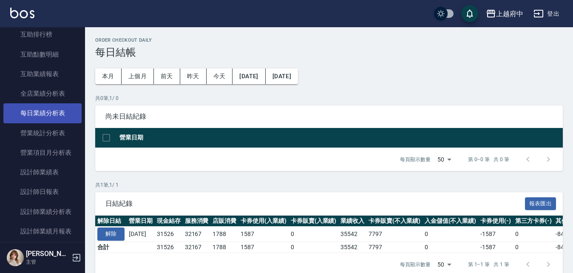
scroll to position [255, 0]
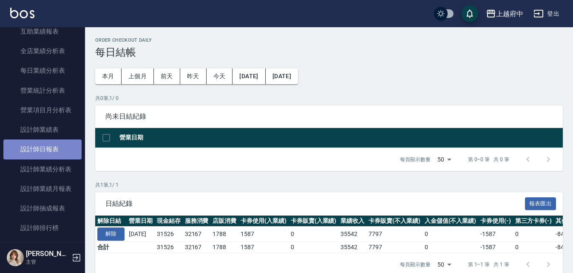
click at [46, 150] on link "設計師日報表" at bounding box center [42, 149] width 78 height 20
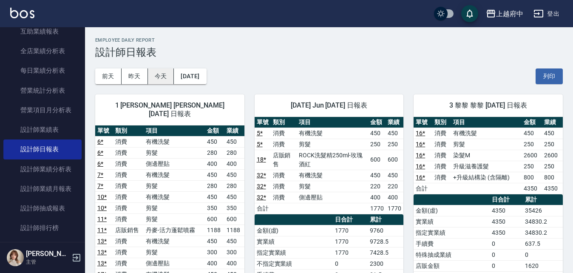
click at [163, 78] on button "今天" at bounding box center [161, 76] width 26 height 16
click at [168, 81] on button "今天" at bounding box center [161, 76] width 26 height 16
click at [162, 76] on button "今天" at bounding box center [161, 76] width 26 height 16
click at [556, 73] on button "列印" at bounding box center [548, 76] width 27 height 16
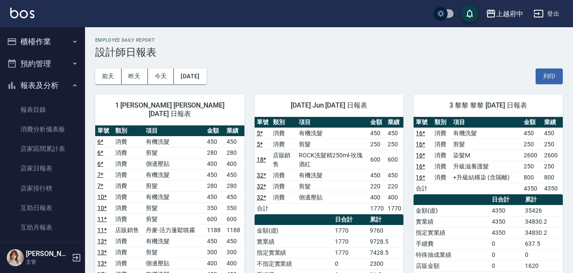
click at [36, 83] on button "報表及分析" at bounding box center [42, 85] width 78 height 22
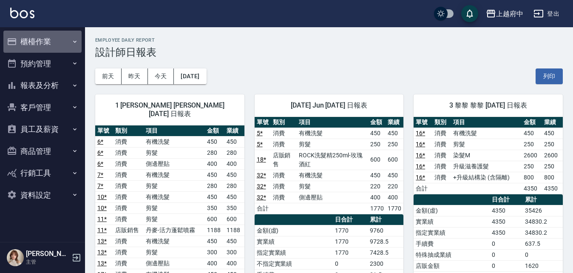
click at [39, 45] on button "櫃檯作業" at bounding box center [42, 42] width 78 height 22
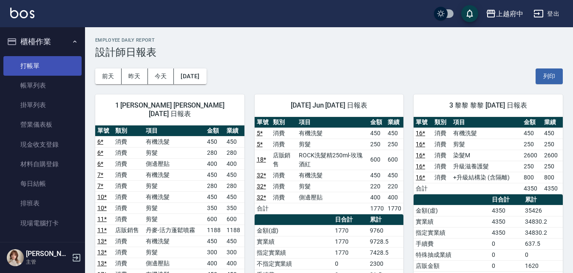
click at [42, 69] on link "打帳單" at bounding box center [42, 66] width 78 height 20
